Goal: Check status: Check status

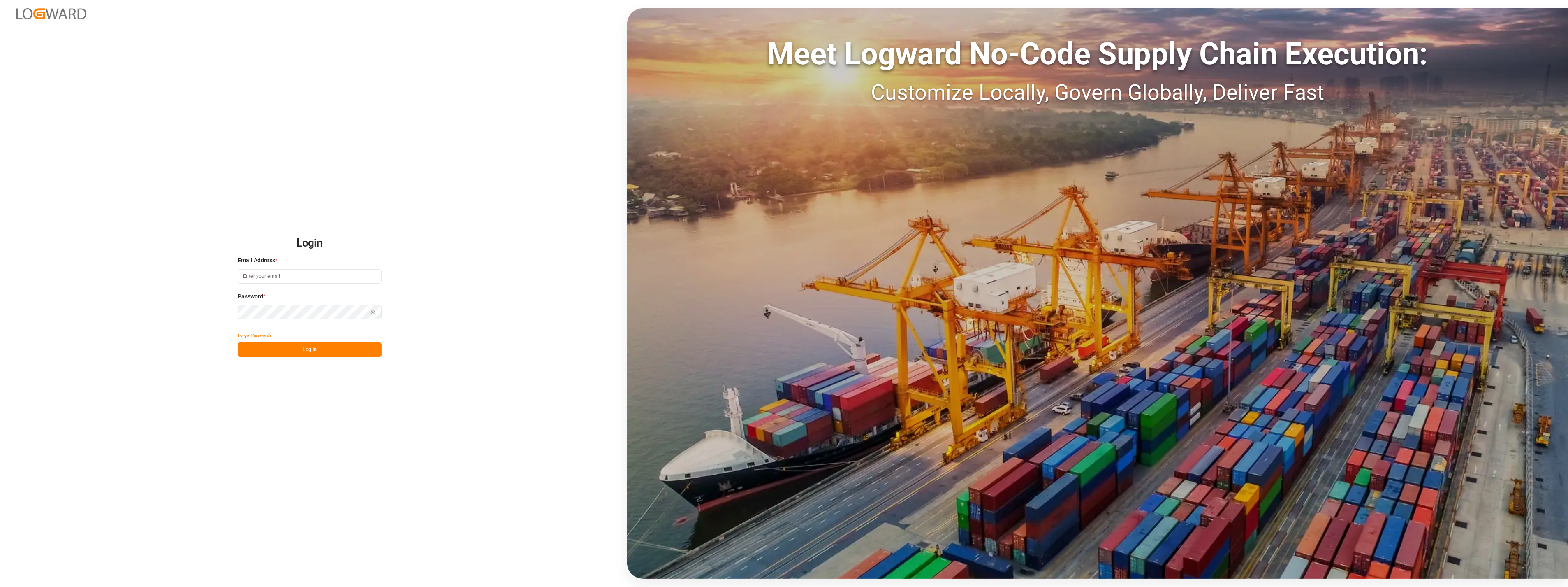
type input "[PERSON_NAME][EMAIL_ADDRESS][PERSON_NAME][DOMAIN_NAME]"
click at [298, 347] on button "Log In" at bounding box center [309, 349] width 144 height 14
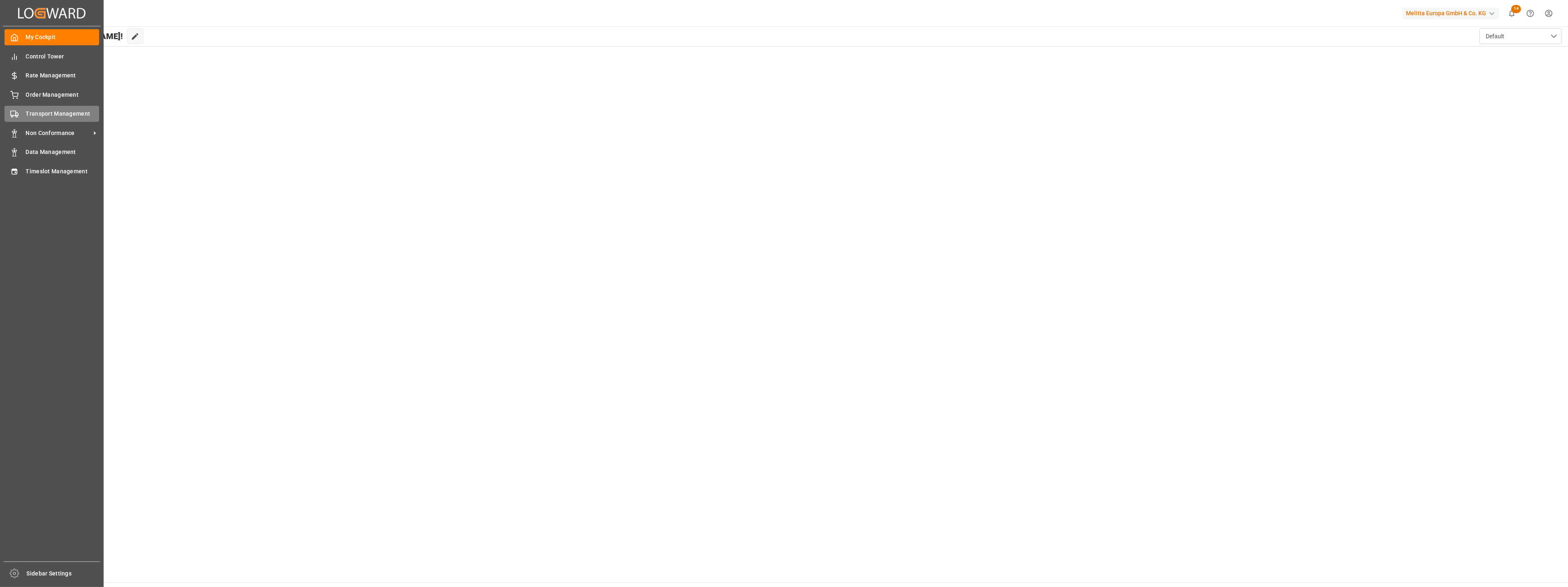
click at [36, 110] on span "Transport Management" at bounding box center [62, 114] width 73 height 9
click at [35, 59] on span "Control Tower" at bounding box center [62, 56] width 73 height 9
click at [60, 111] on span "Transport Management" at bounding box center [62, 114] width 73 height 9
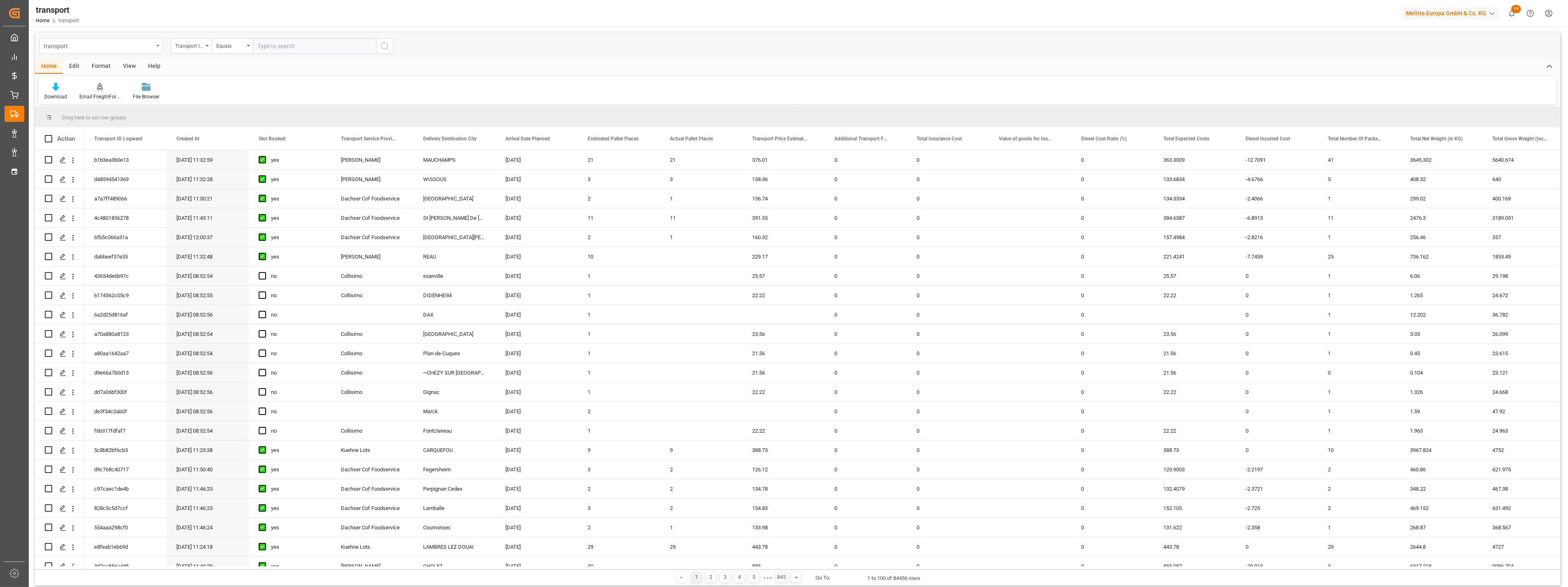
click at [157, 46] on icon "open menu" at bounding box center [158, 46] width 3 height 2
type input "trans"
click at [88, 97] on div "Transport DE" at bounding box center [101, 101] width 122 height 17
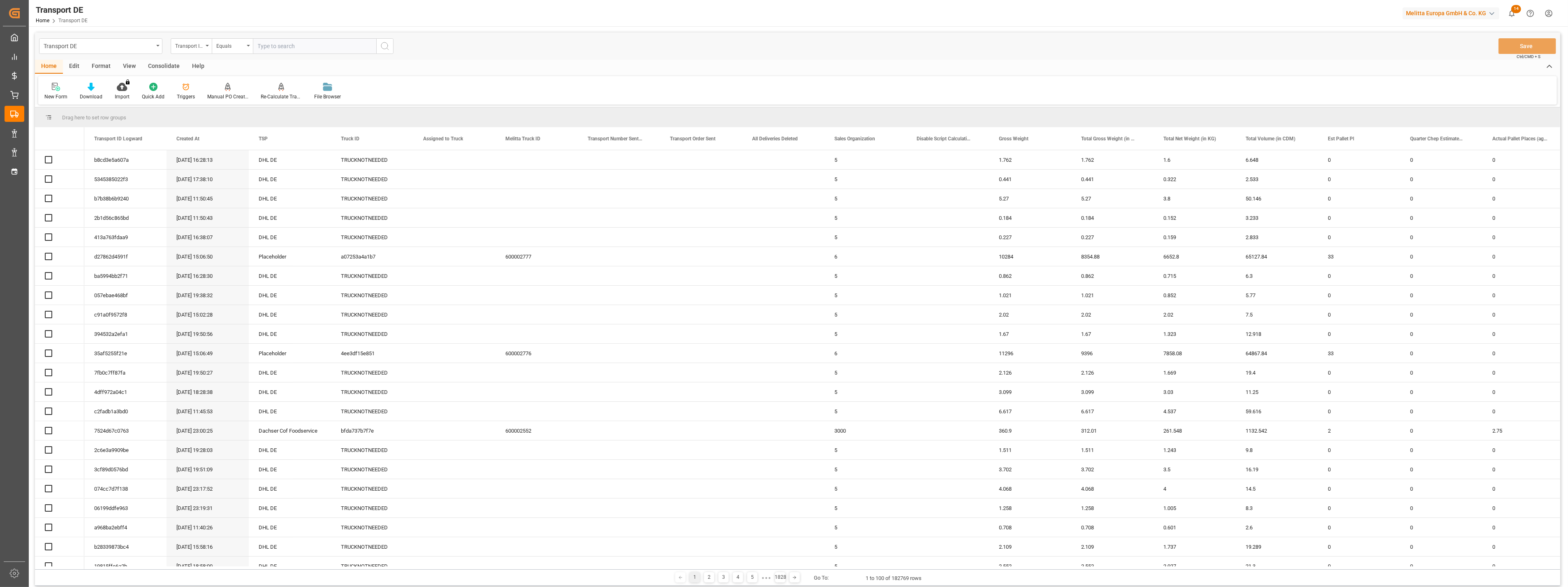
click at [297, 47] on input "text" at bounding box center [314, 46] width 123 height 15
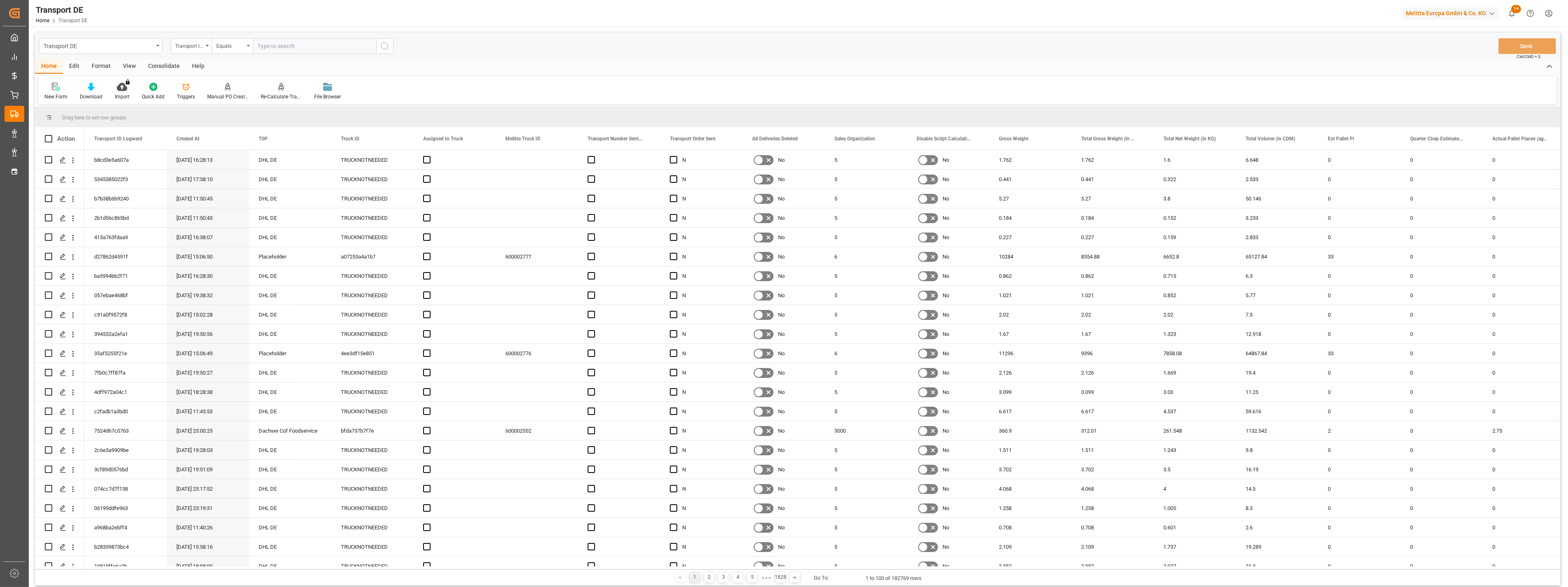
paste input "8c24e1a256f8"
type input "8c24e1a256f8"
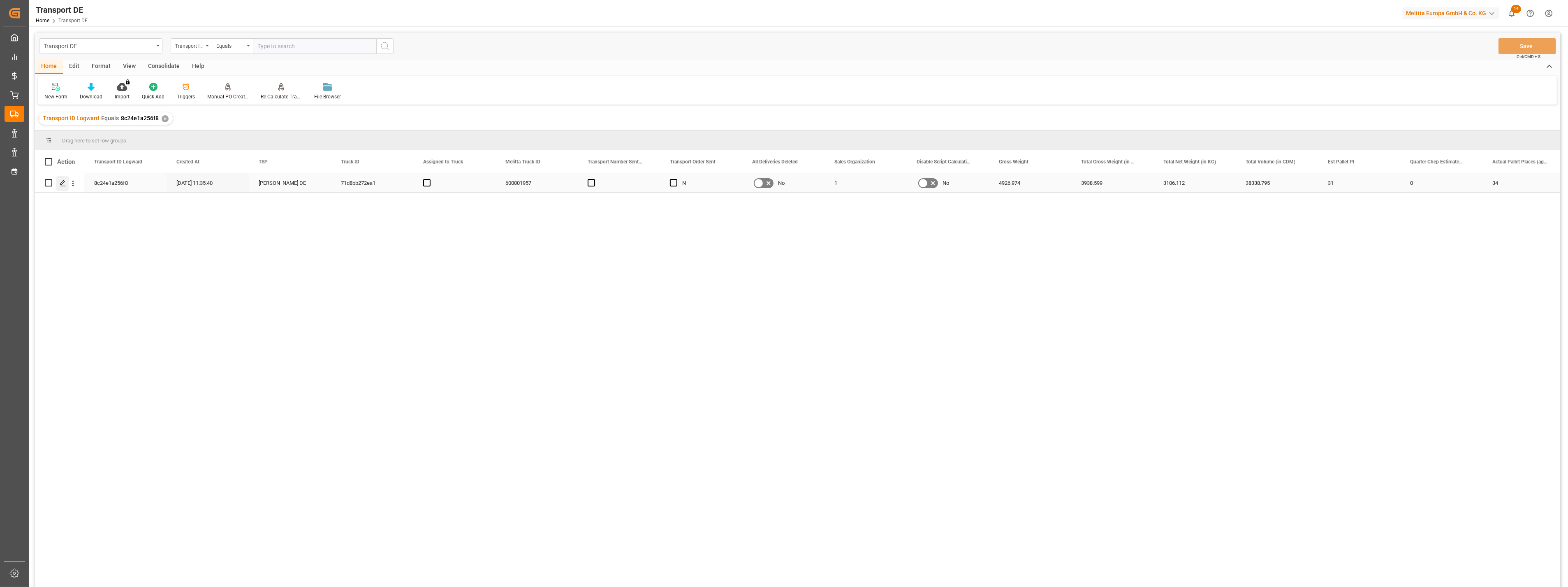
click at [67, 184] on div "Press SPACE to select this row." at bounding box center [62, 183] width 12 height 15
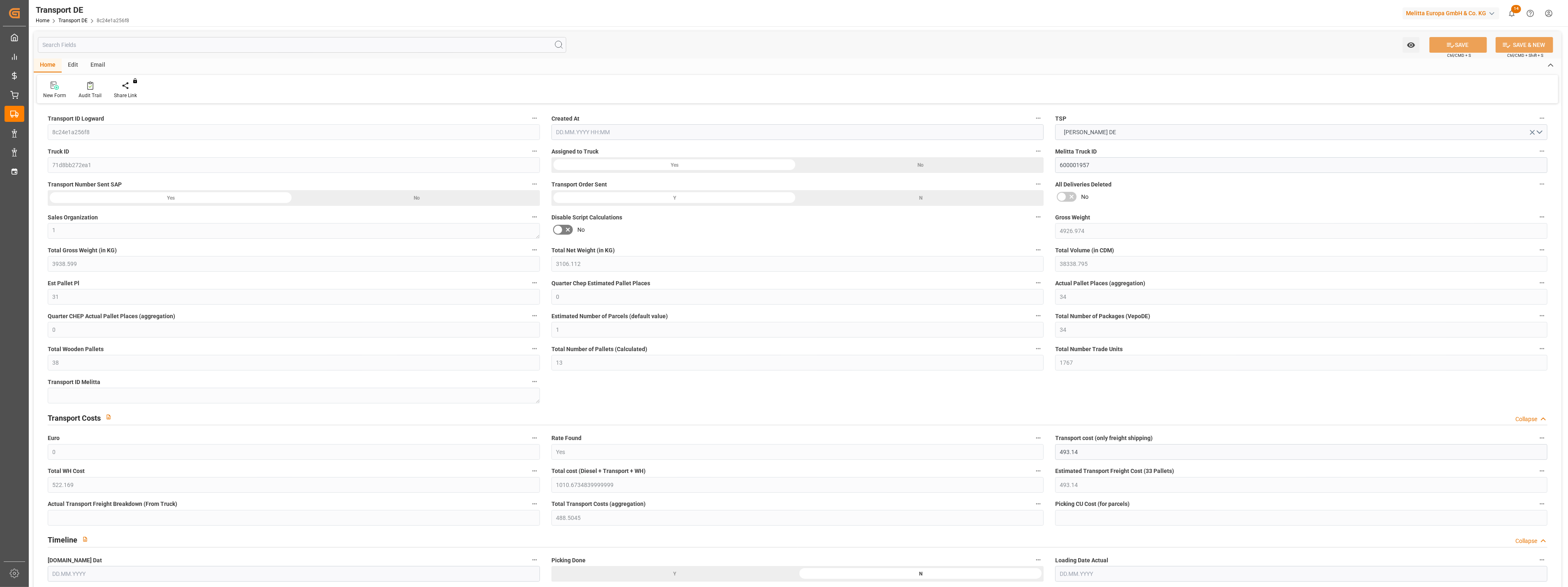
type input "4926.974"
type input "3938.599"
type input "3106.112"
type input "38338.795"
type input "31"
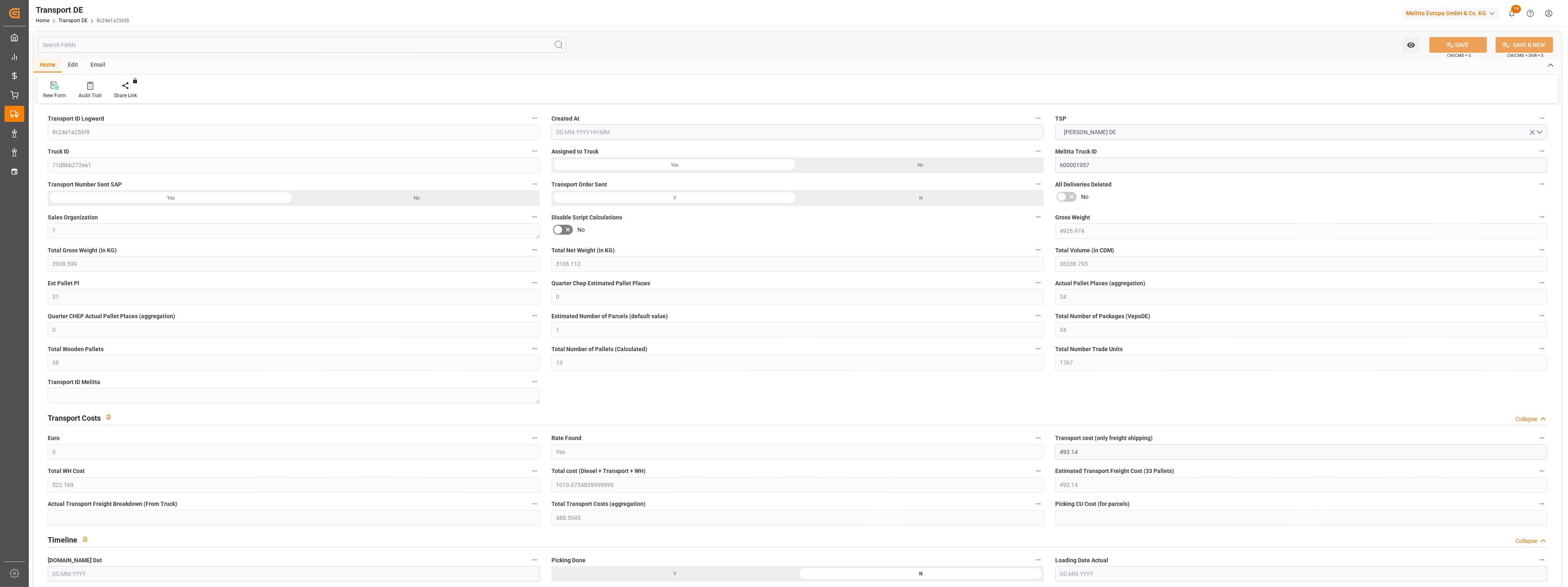
type input "0"
type input "34"
type input "0"
type input "1"
type input "34"
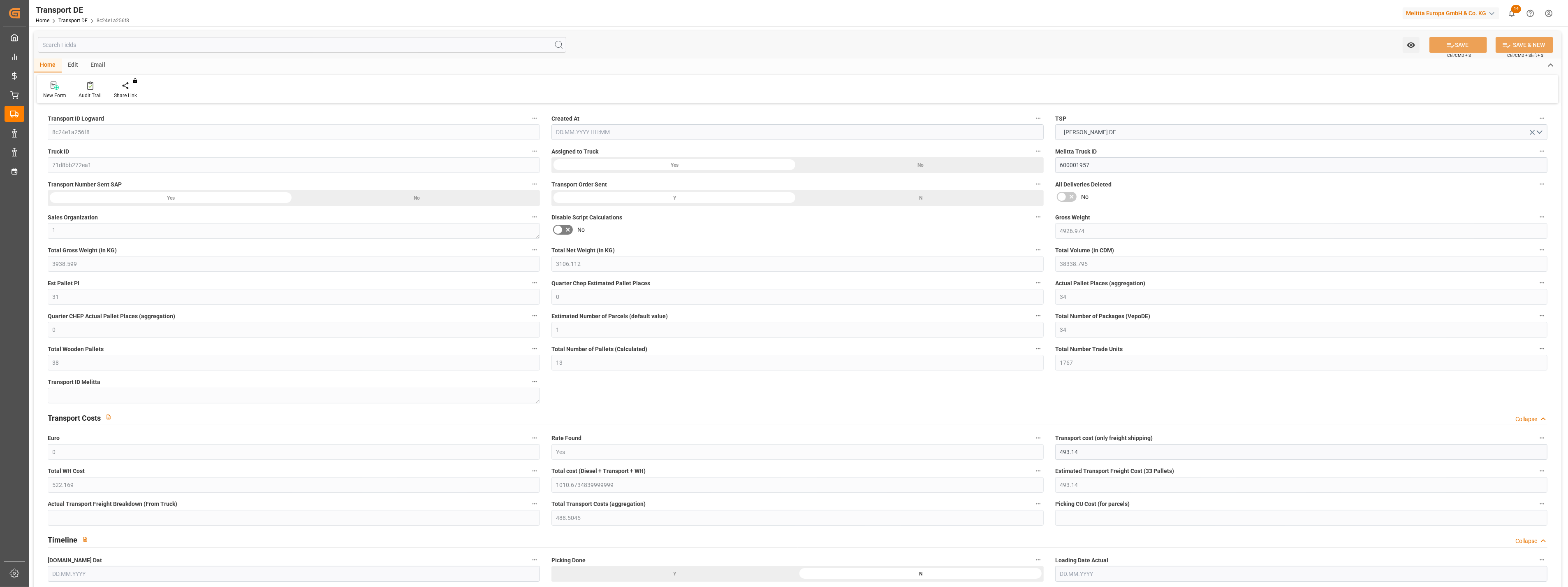
type input "38"
type input "13"
type input "1767"
type input "0"
type input "493.14"
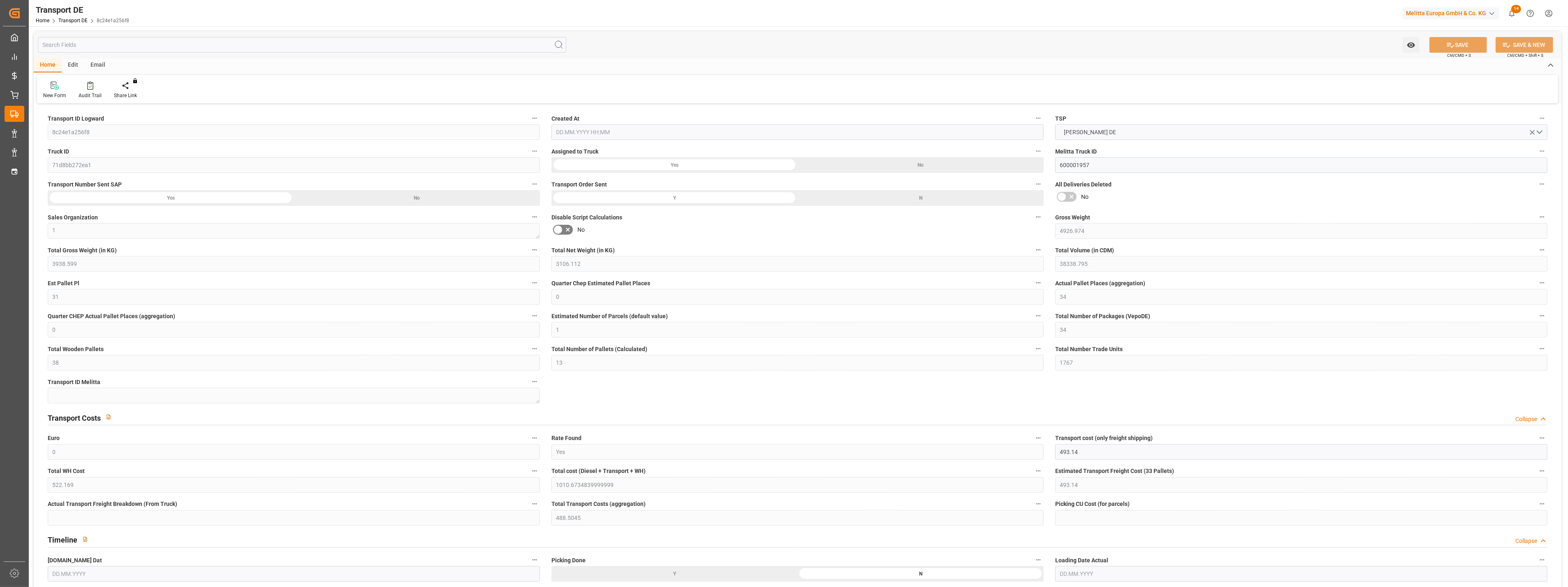
type input "522.169"
type input "493.14"
type input "488.5045"
type input "38"
type input "21"
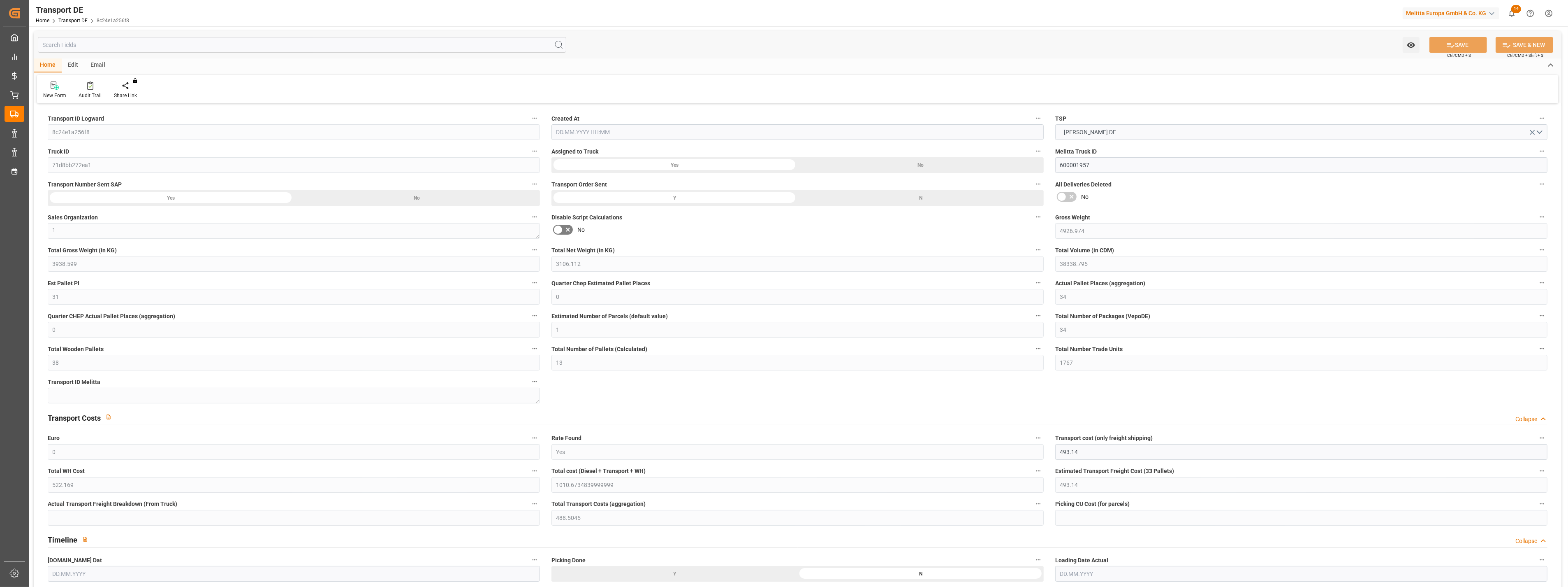
type input "13"
type input "0"
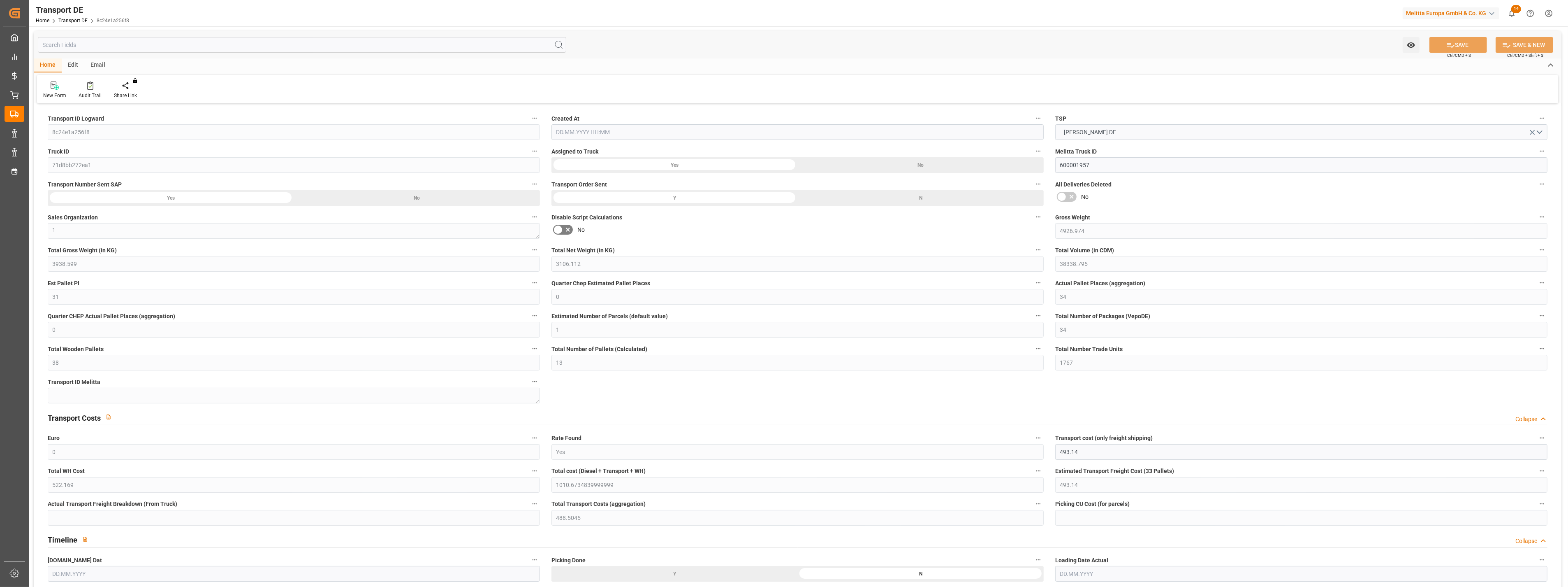
type input "0"
type input "-4.6355"
type input "0"
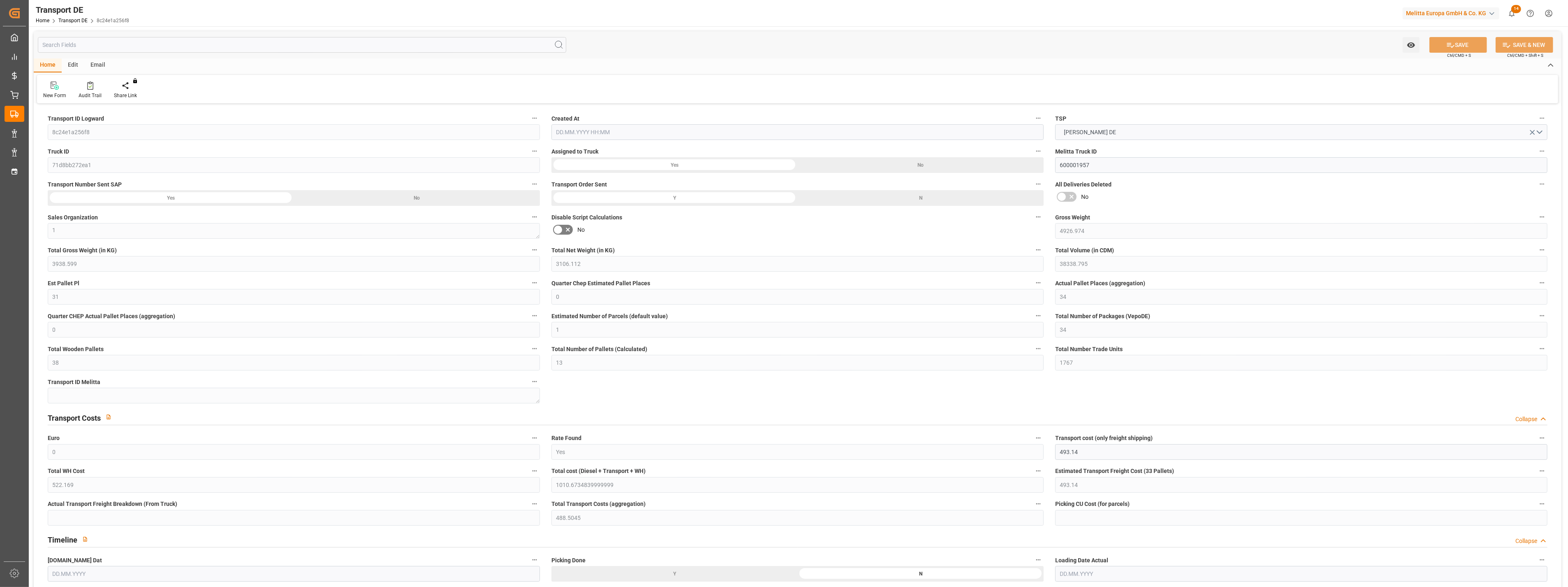
type input "0"
type input "3938.599"
type input "21"
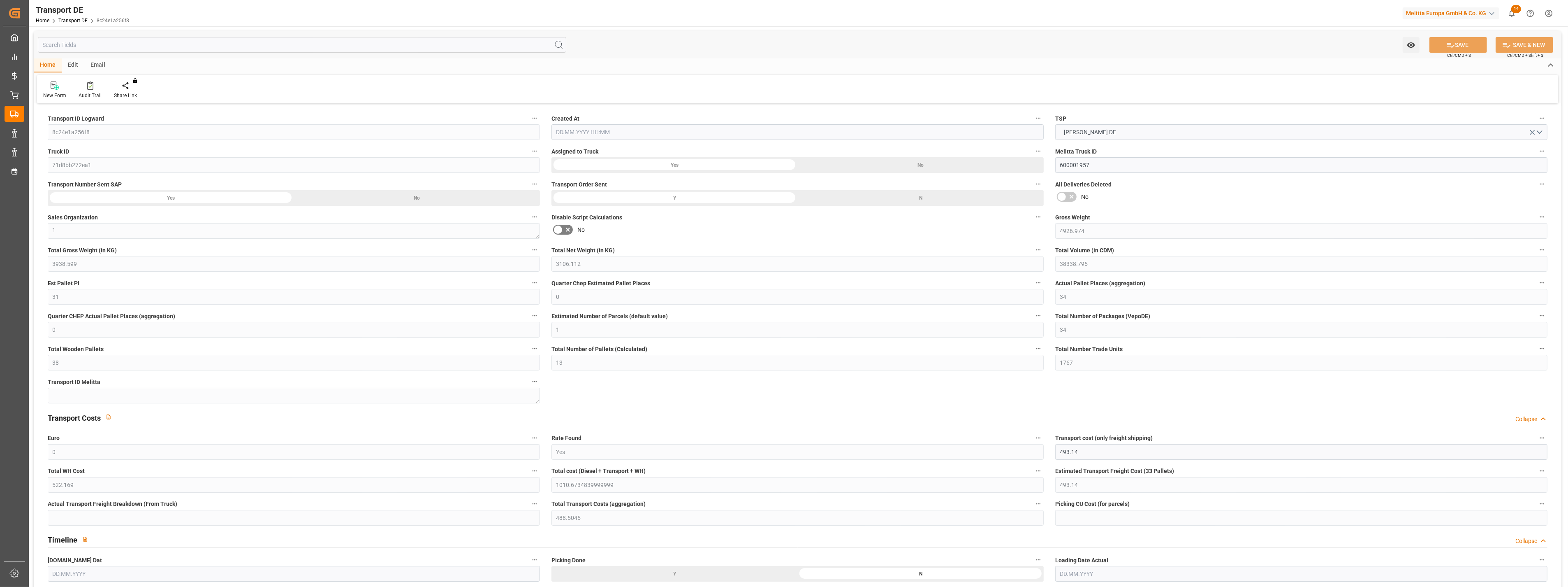
type input "100"
type input "3"
type input "4"
type input "25"
type input "0"
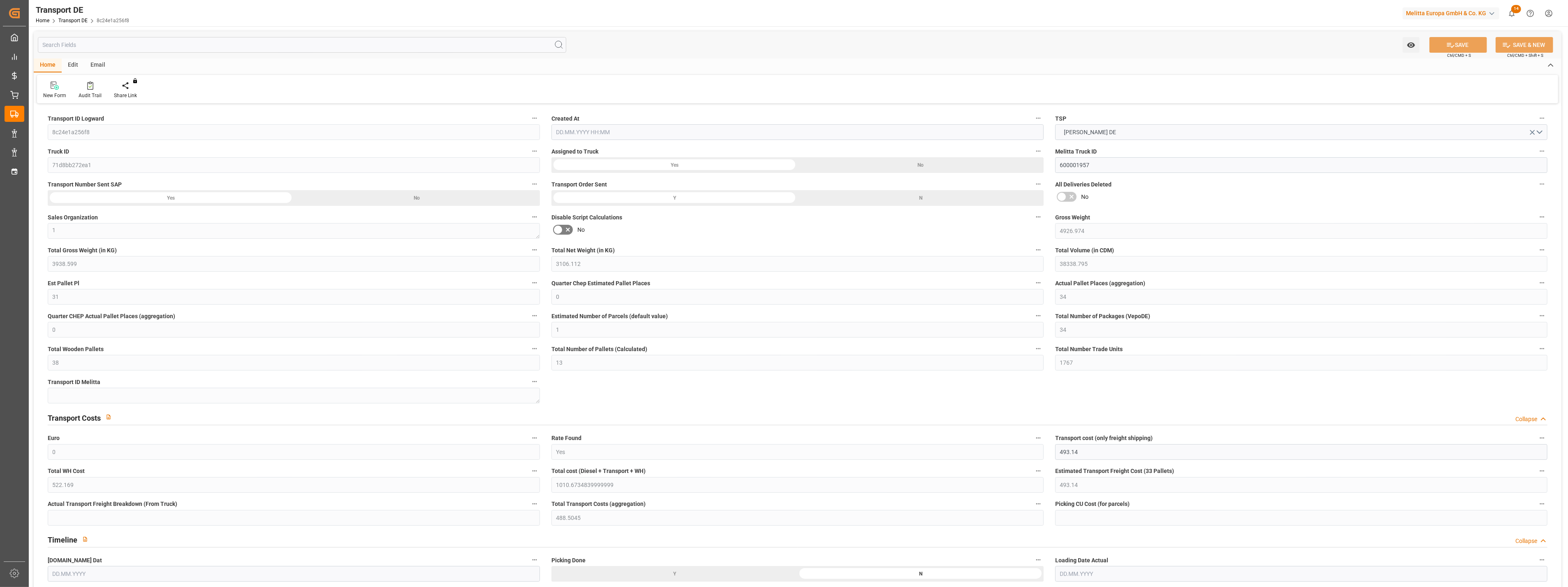
type input "0"
type input "3"
type input "6"
type input "0"
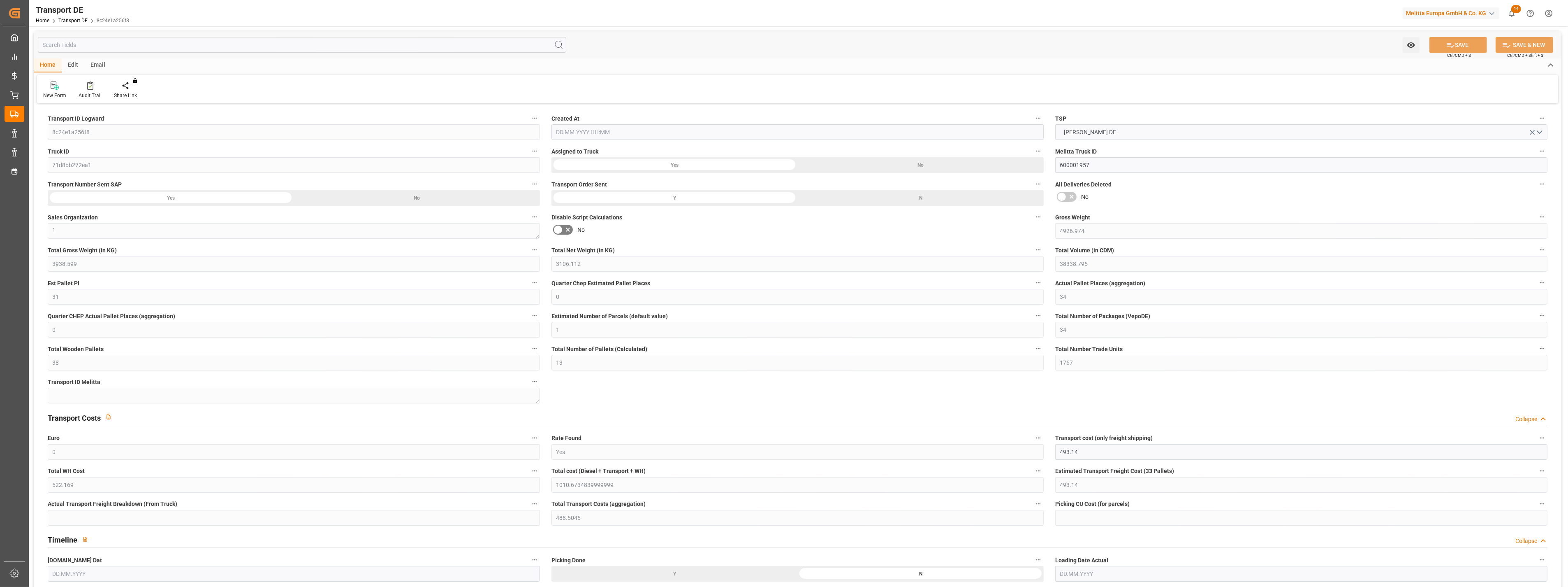
type input "2411"
type input "1010.6735"
type input "488.5045"
type input "[DATE] 09:35"
type input "[DATE]"
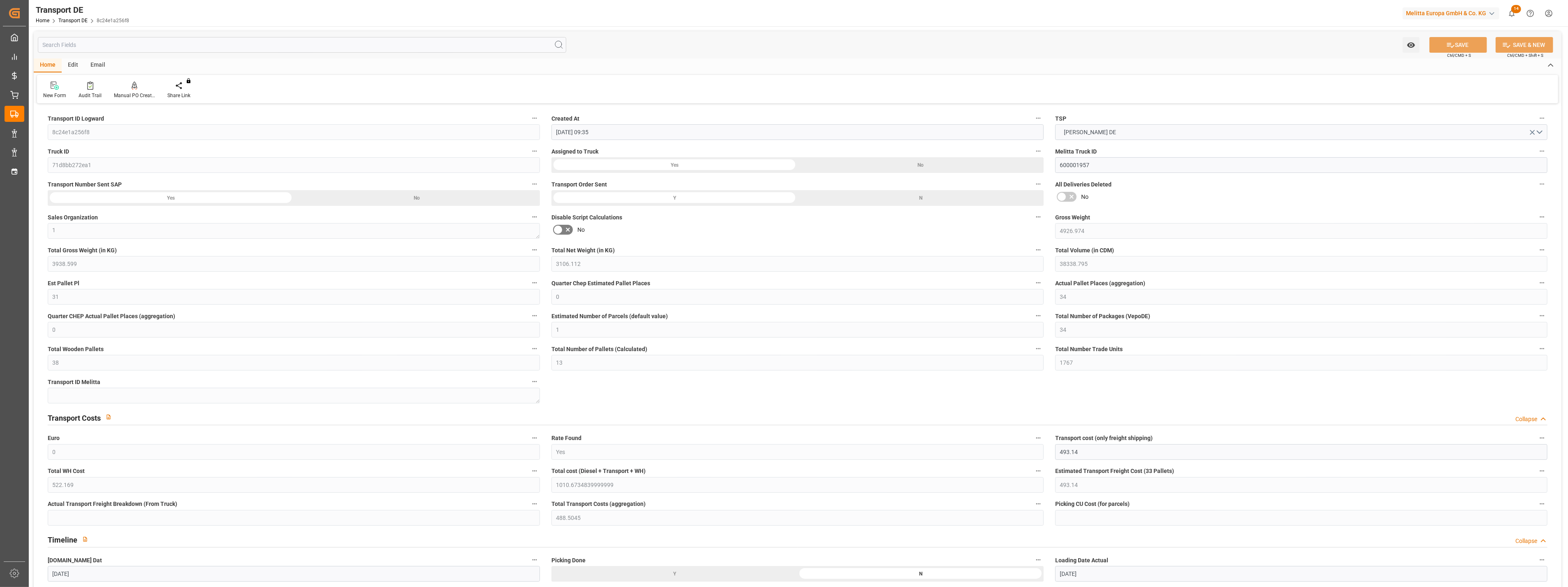
type input "[DATE]"
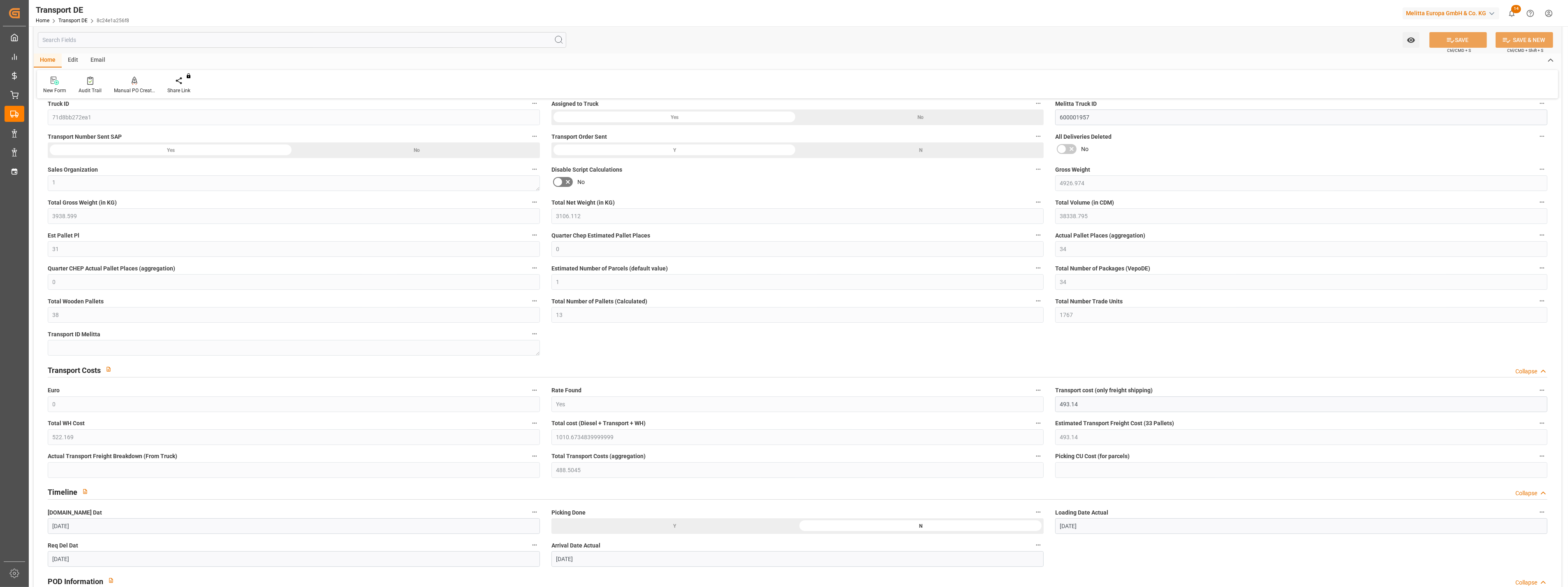
scroll to position [46, 0]
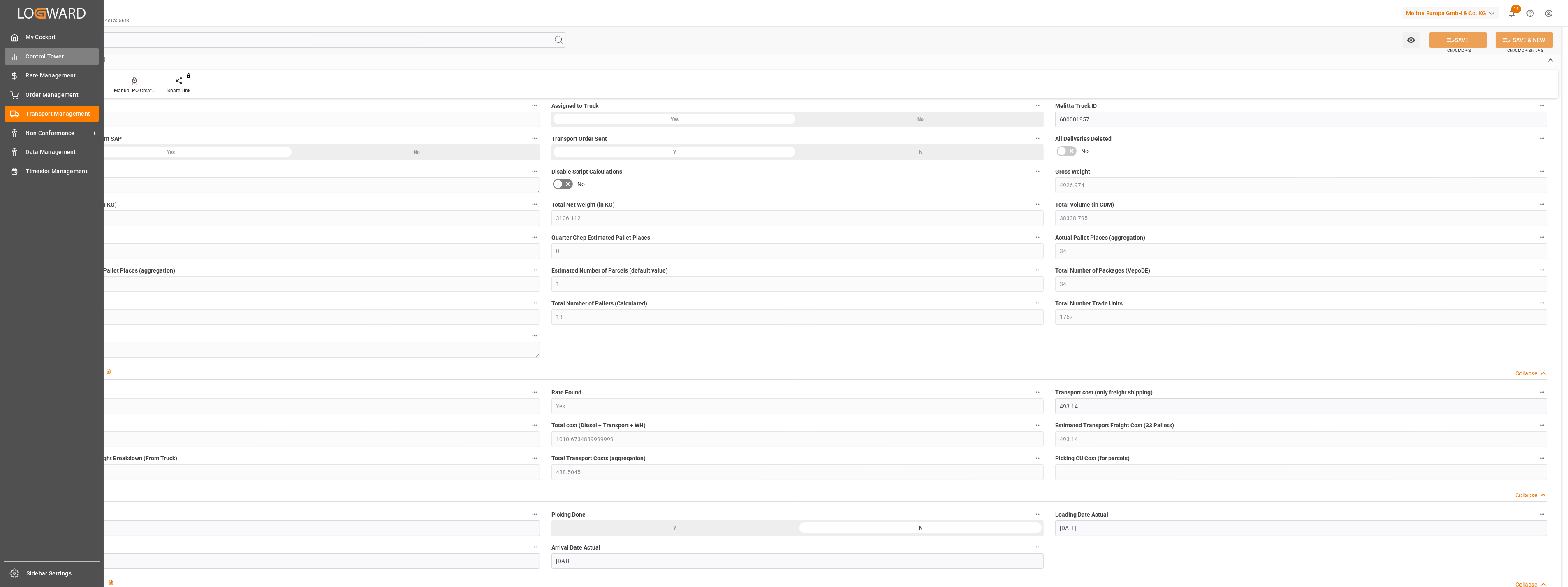
click at [15, 54] on icon at bounding box center [14, 56] width 8 height 8
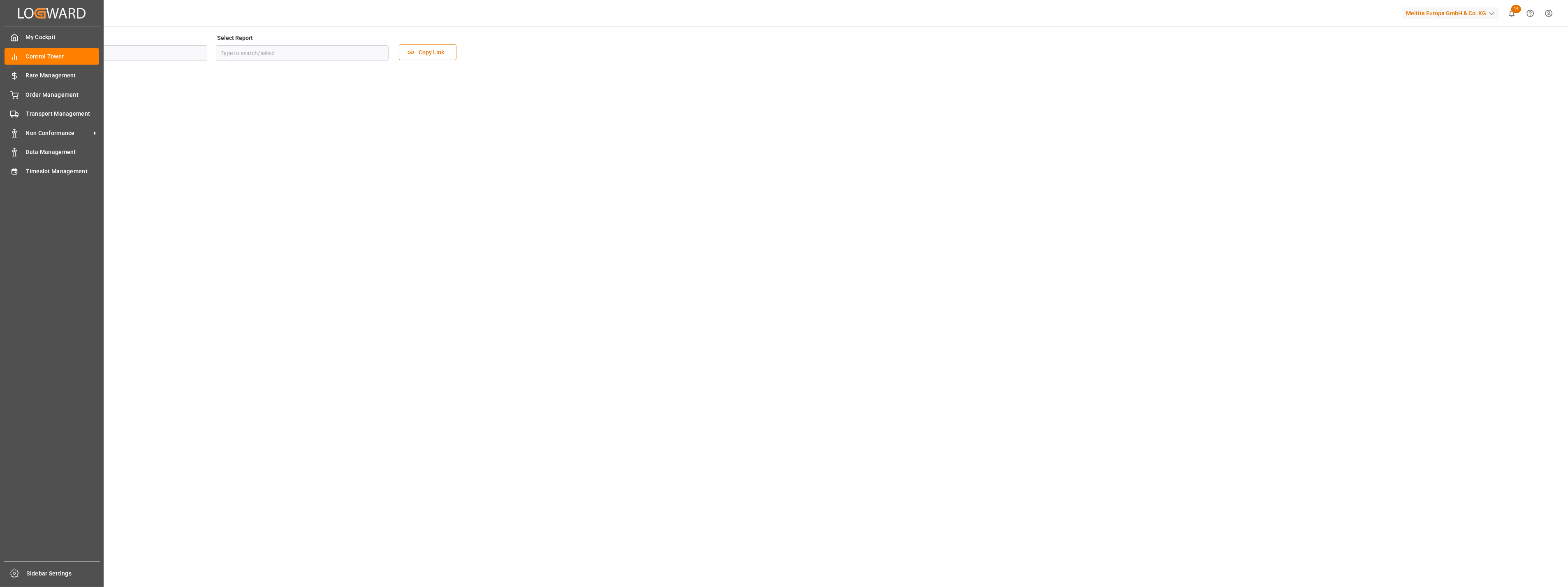
type input "Sourcing"
type input "Logistics Dashboard - DE"
